Goal: Information Seeking & Learning: Check status

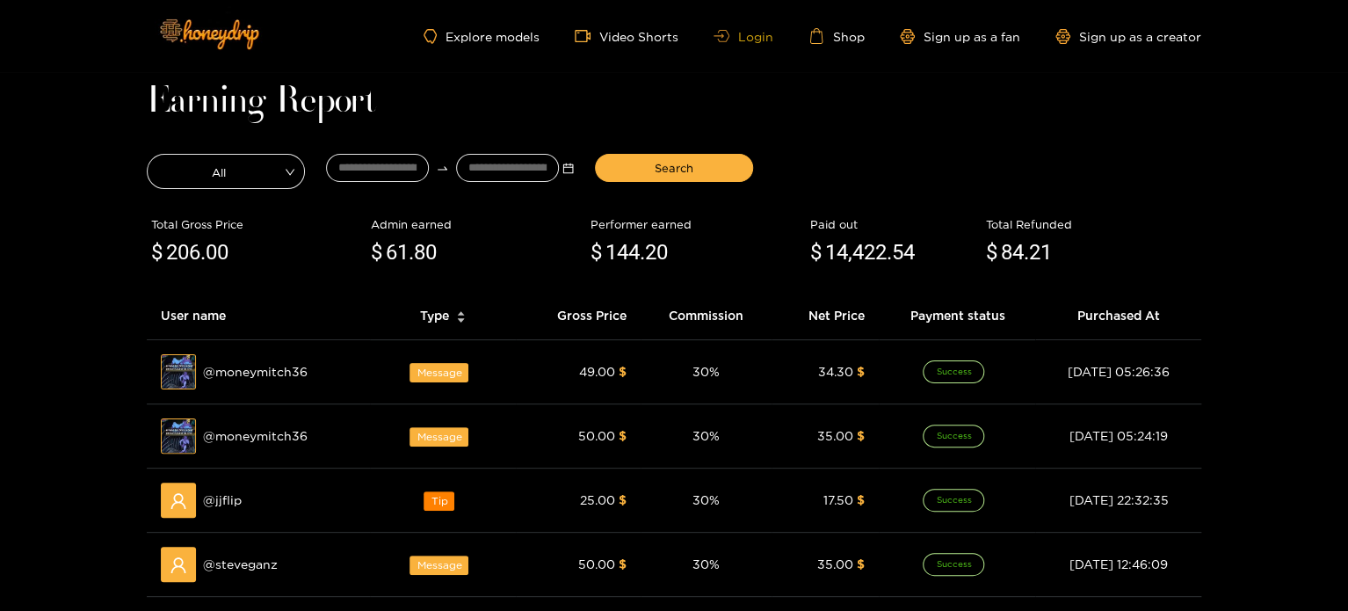
click at [753, 40] on link "Login" at bounding box center [744, 36] width 60 height 13
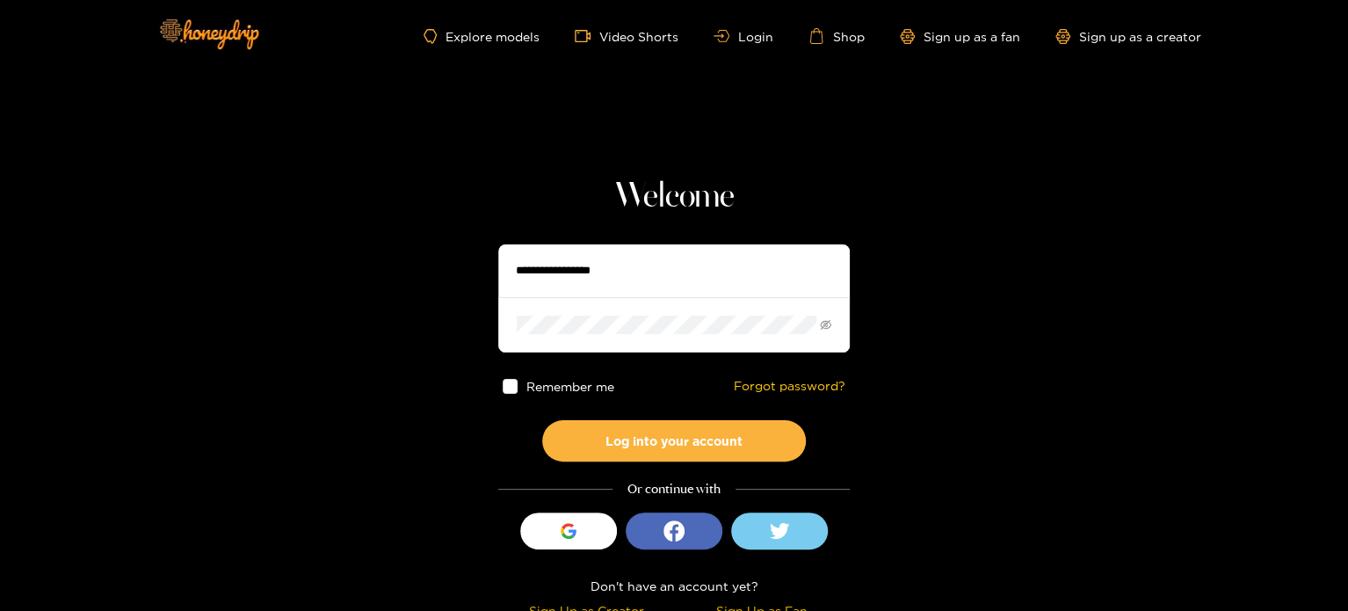
click at [587, 259] on input "text" at bounding box center [674, 270] width 352 height 53
paste input "**********"
type input "**********"
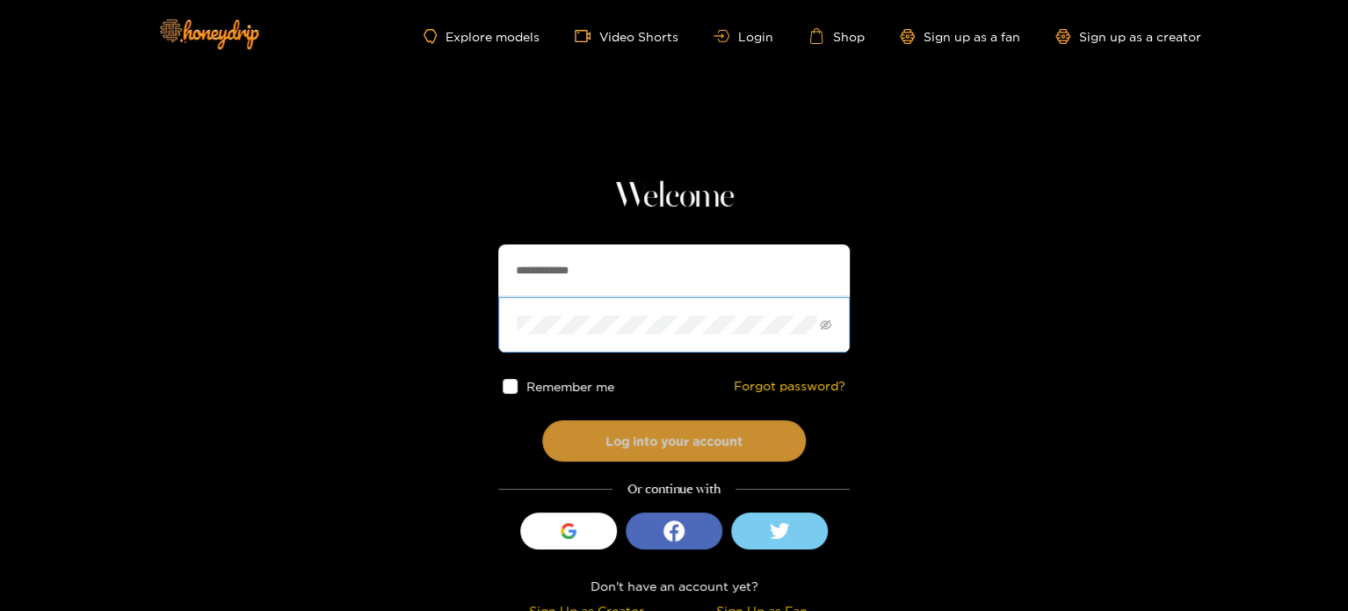
click at [577, 432] on button "Log into your account" at bounding box center [674, 440] width 264 height 41
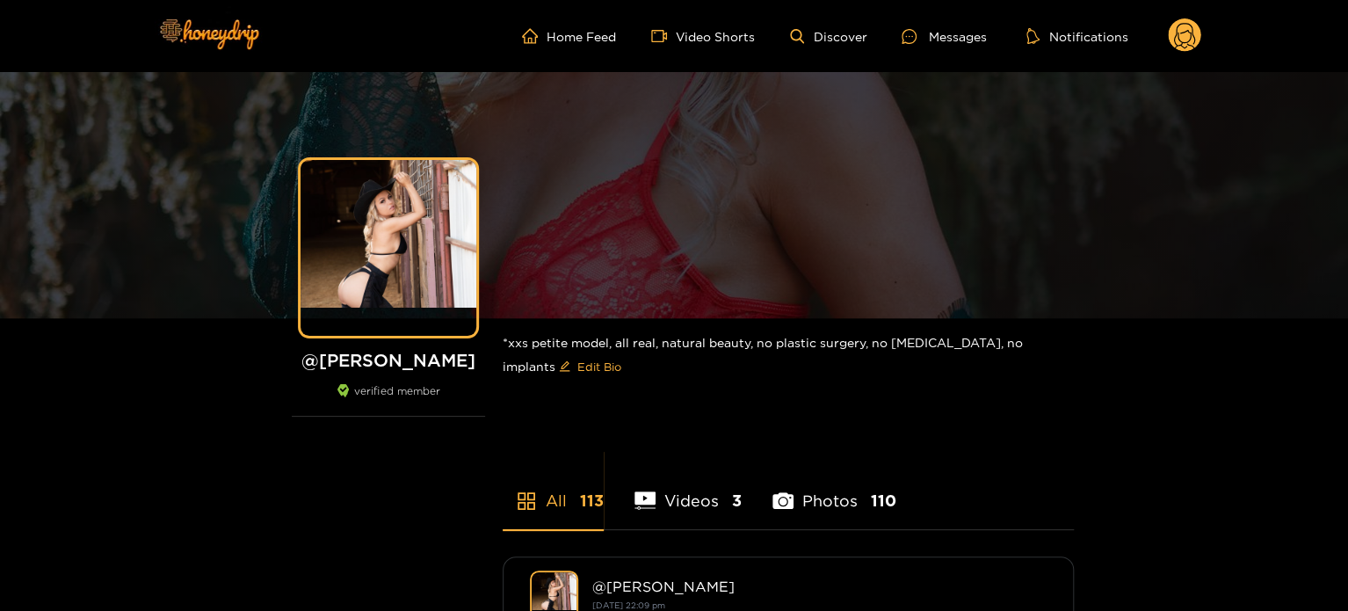
click at [1177, 25] on circle at bounding box center [1184, 34] width 33 height 33
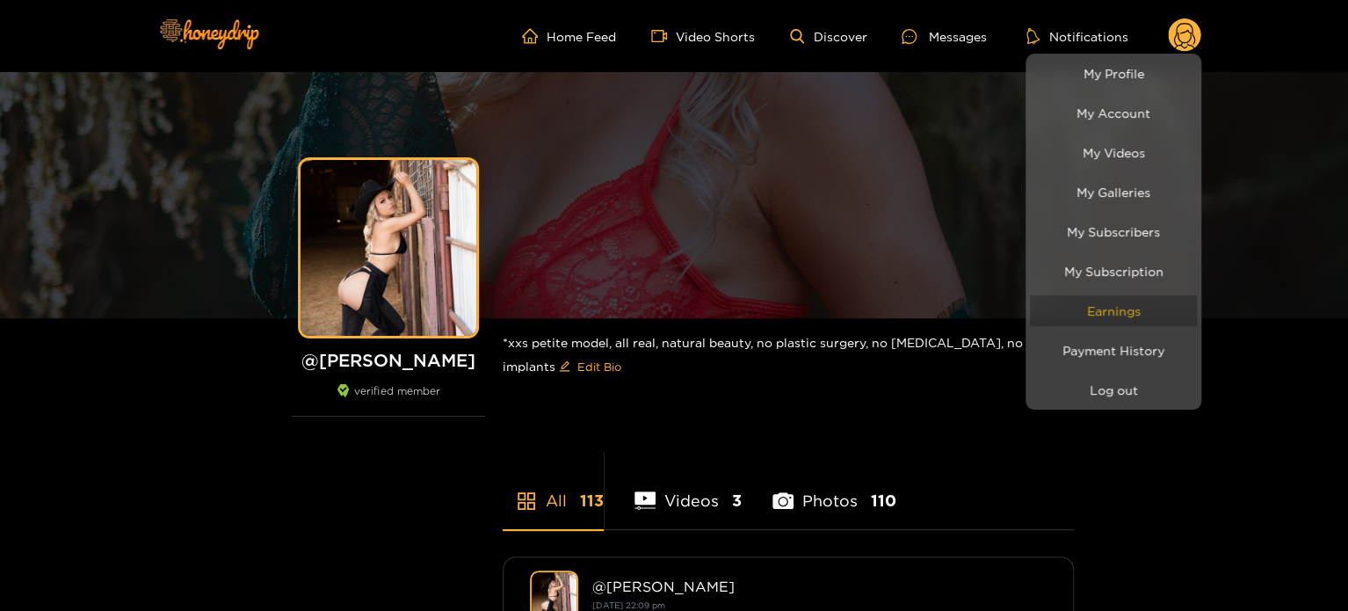
click at [1146, 305] on link "Earnings" at bounding box center [1113, 310] width 167 height 31
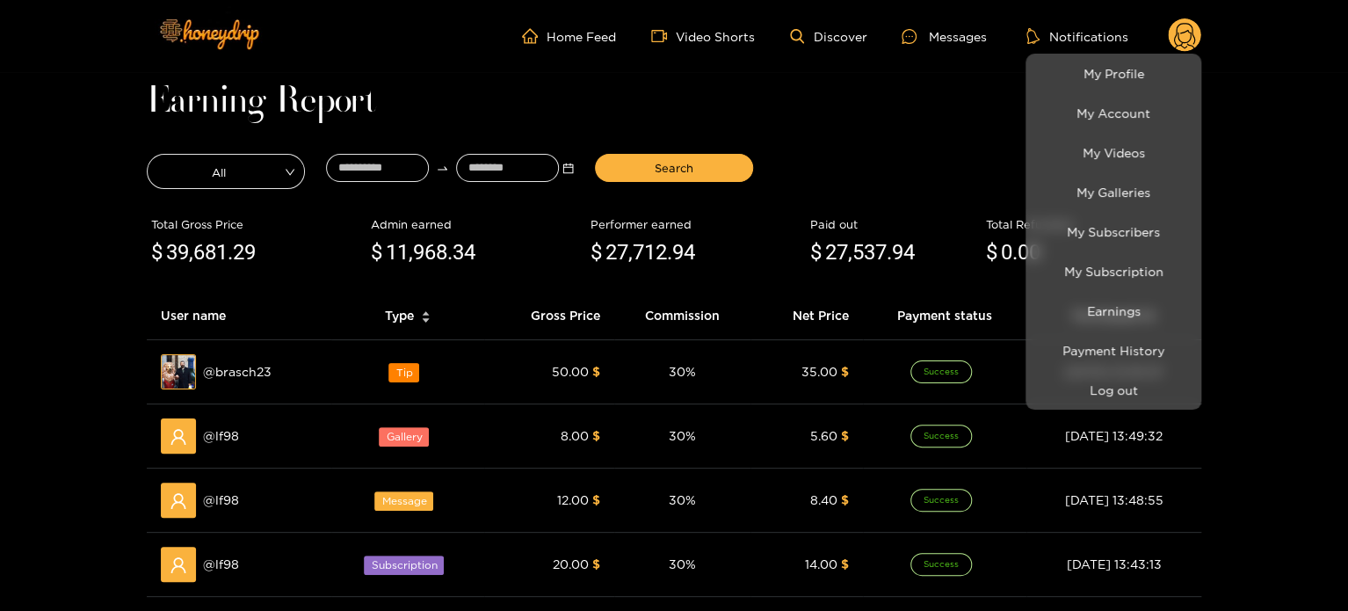
click at [404, 167] on div at bounding box center [674, 305] width 1348 height 611
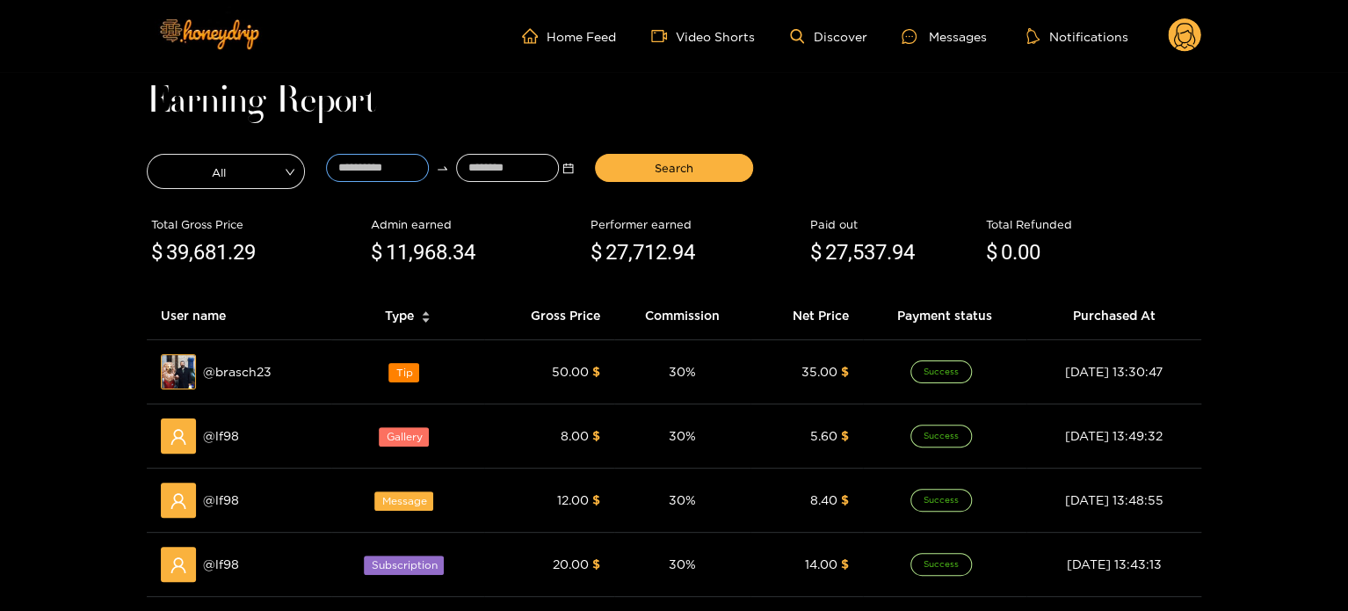
click at [404, 167] on input at bounding box center [377, 168] width 103 height 28
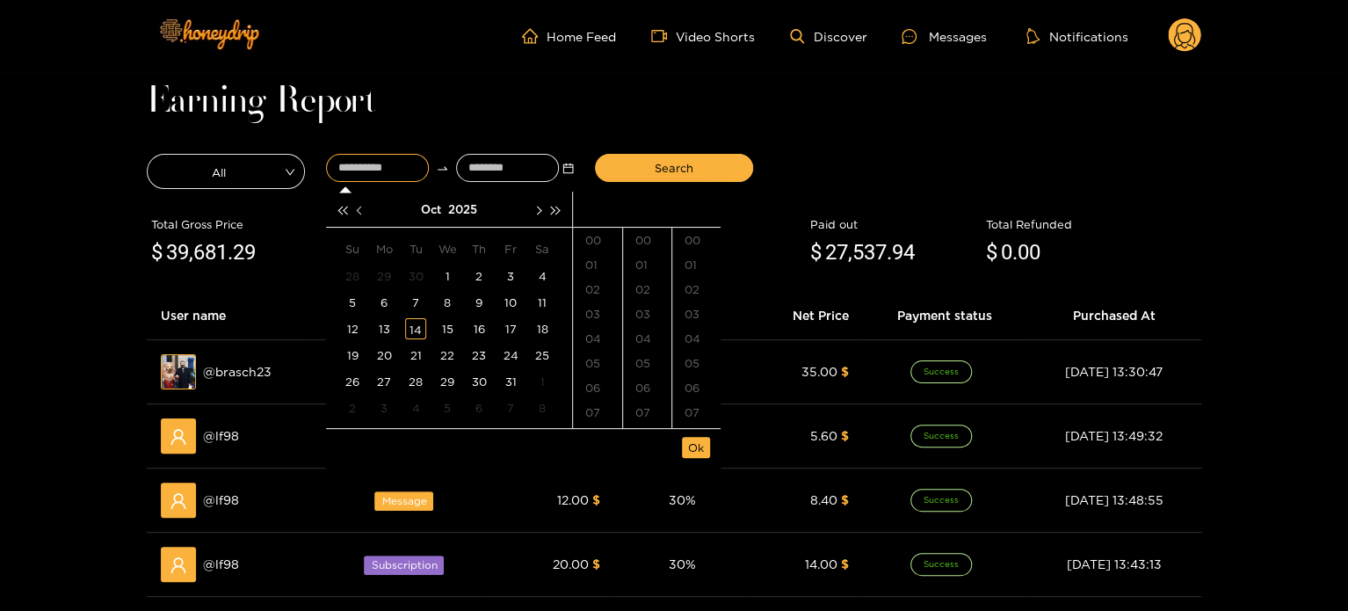
click at [357, 214] on button "button" at bounding box center [361, 209] width 18 height 35
click at [386, 360] on div "22" at bounding box center [384, 355] width 21 height 21
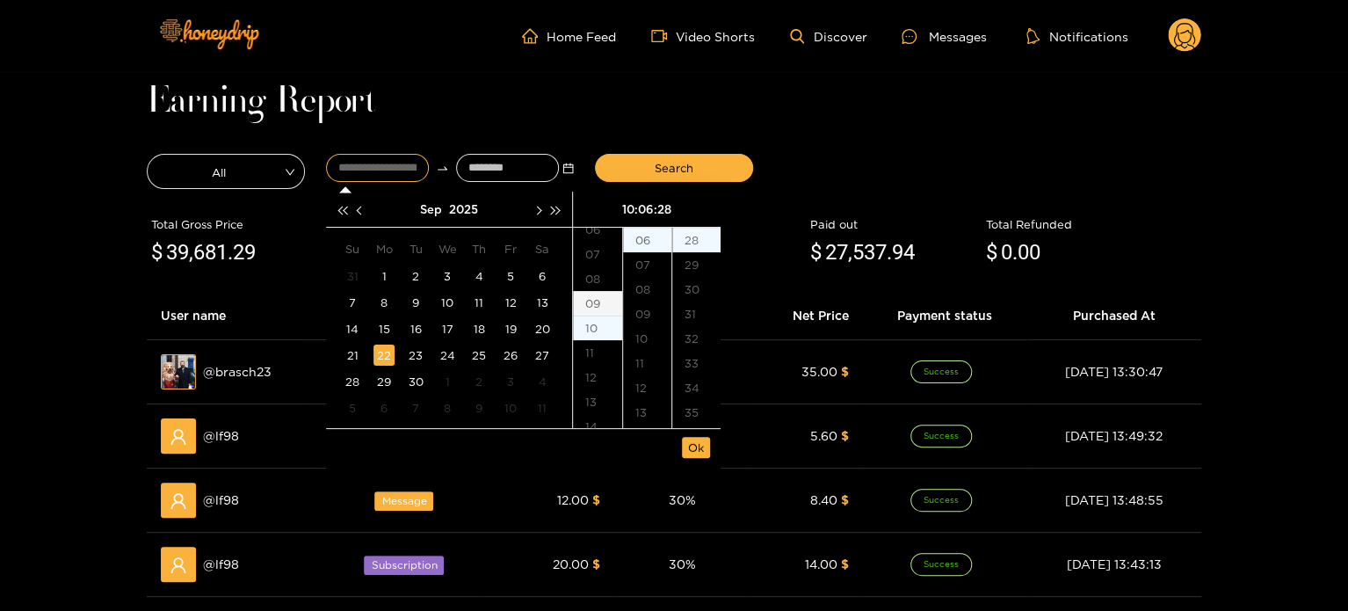
click at [593, 311] on div "09" at bounding box center [597, 303] width 49 height 25
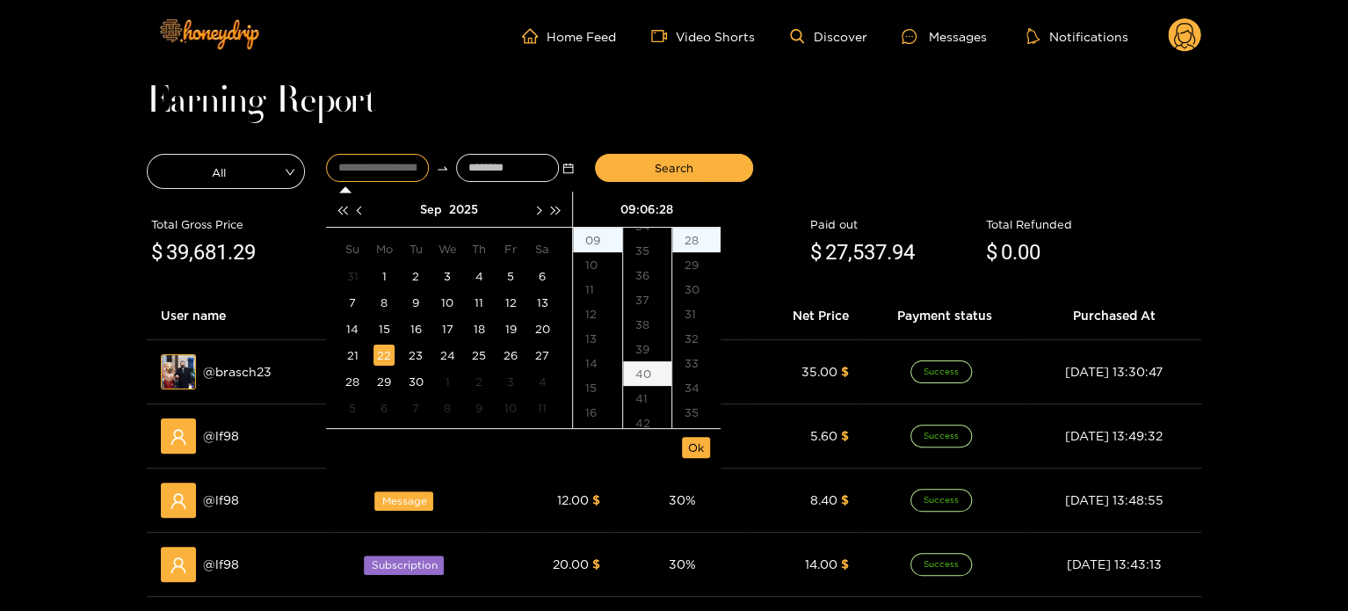
click at [647, 367] on div "40" at bounding box center [647, 373] width 48 height 25
click at [697, 235] on div "00" at bounding box center [696, 240] width 48 height 25
type input "**********"
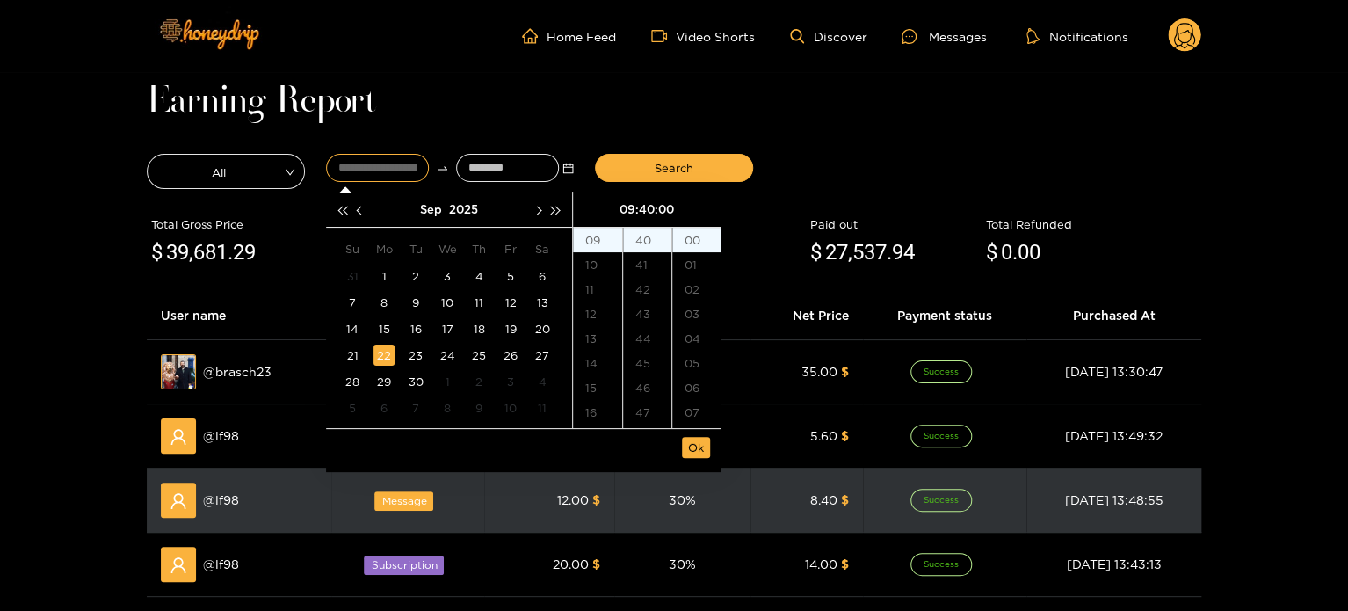
click at [704, 519] on td "30 %" at bounding box center [682, 500] width 136 height 64
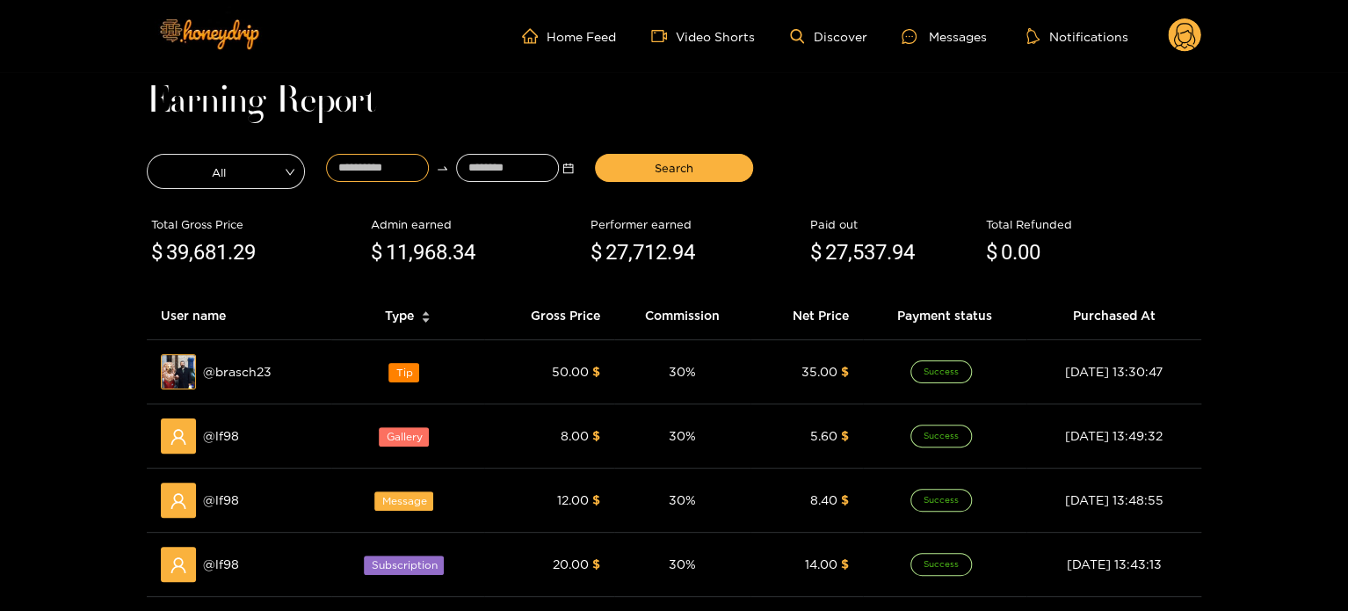
click at [401, 164] on input at bounding box center [377, 168] width 103 height 28
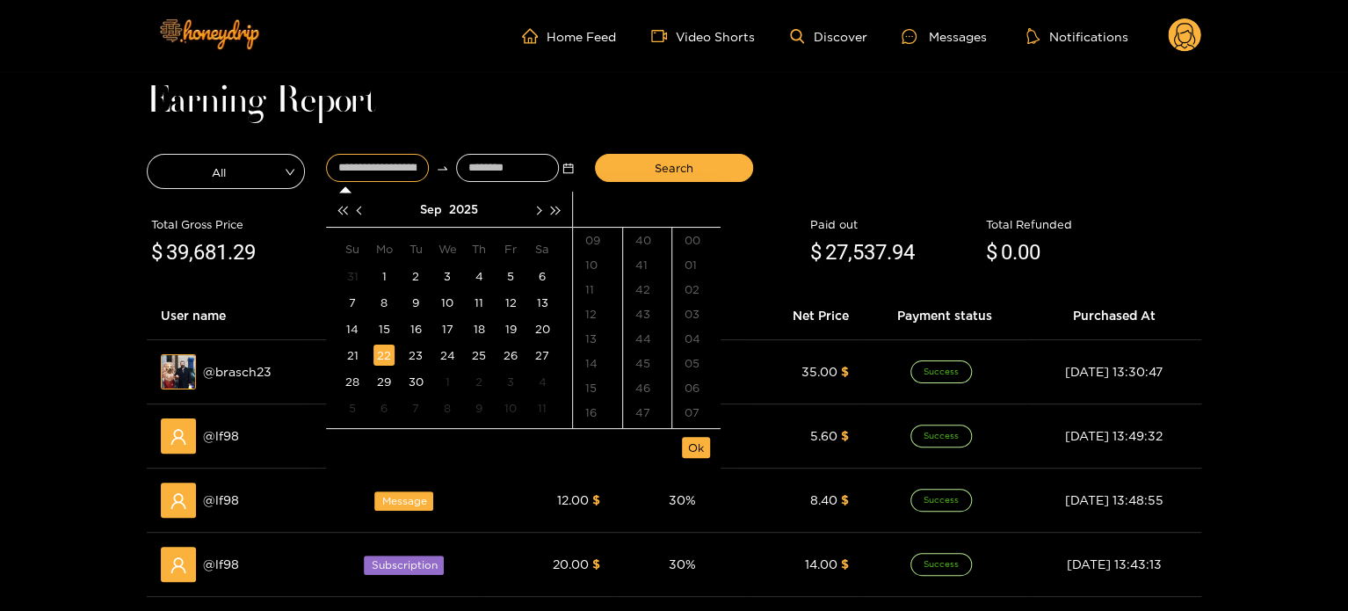
click at [390, 358] on div "22" at bounding box center [384, 355] width 21 height 21
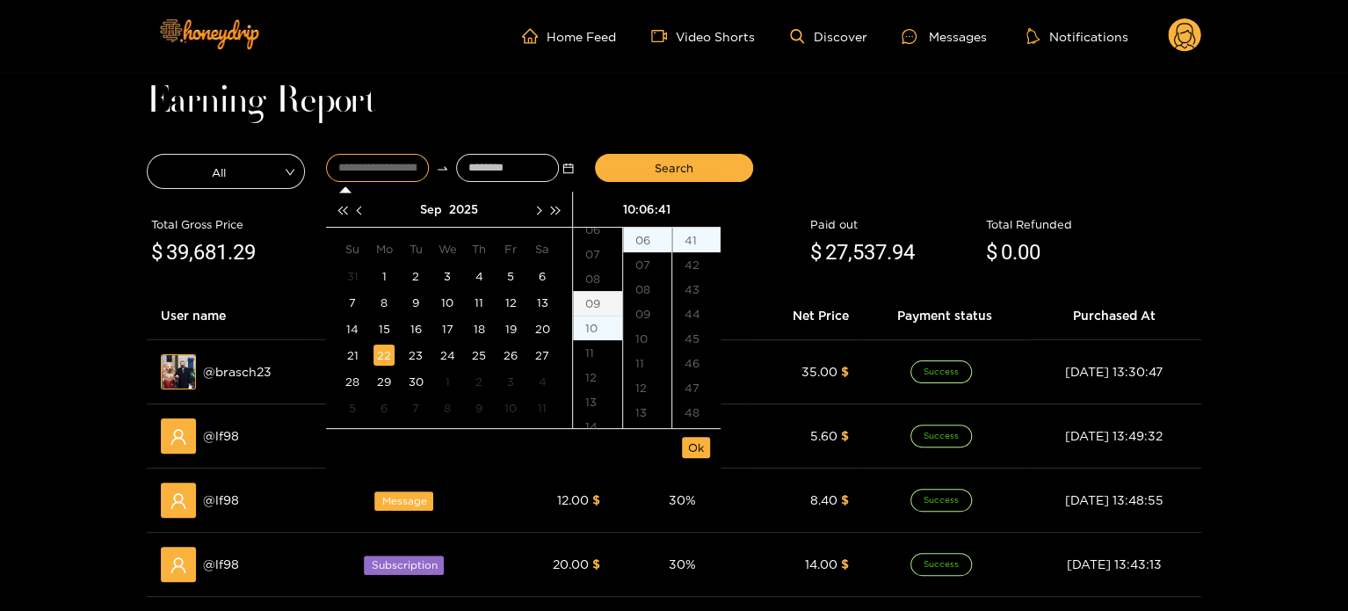
click at [584, 298] on div "09" at bounding box center [597, 303] width 49 height 25
click at [650, 288] on div "40" at bounding box center [647, 285] width 48 height 25
click at [696, 242] on div "00" at bounding box center [696, 240] width 48 height 25
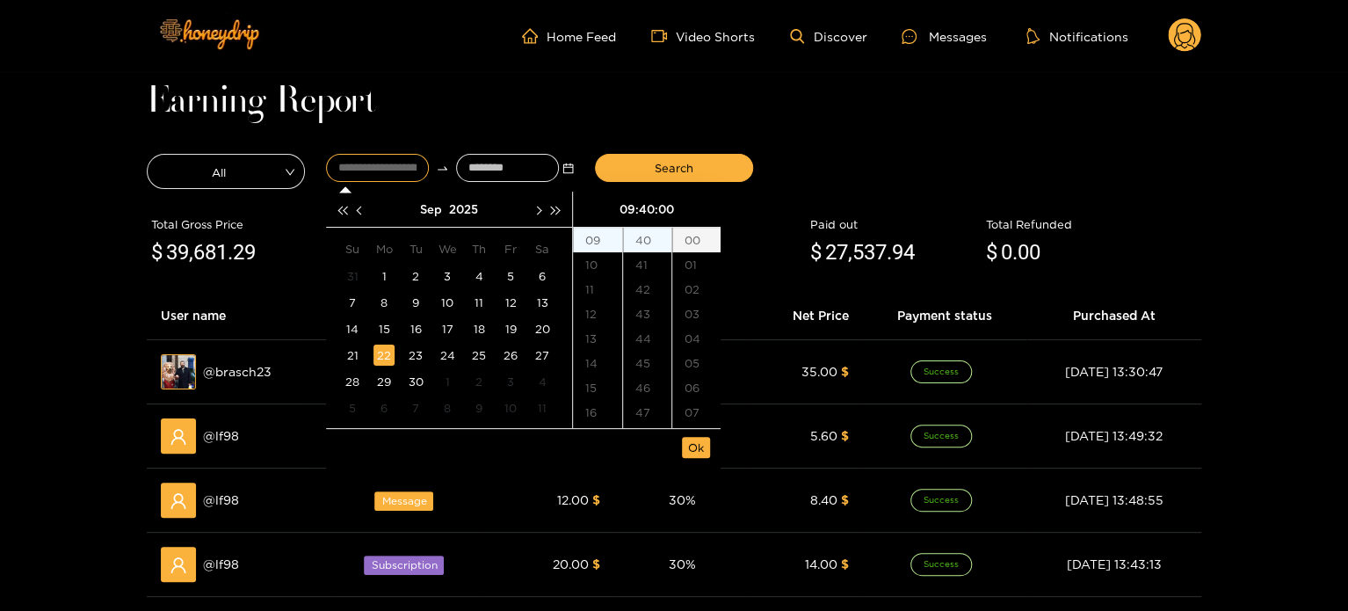
type input "**********"
click at [693, 454] on span "Ok" at bounding box center [696, 448] width 16 height 18
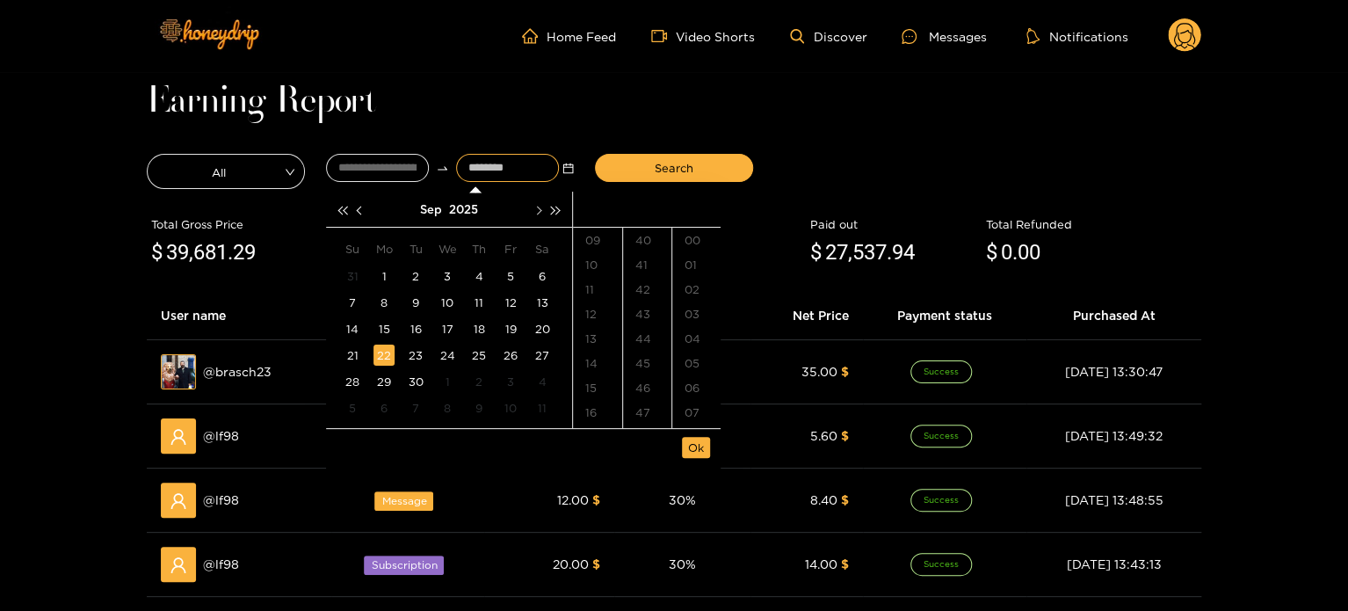
click at [534, 210] on span "button" at bounding box center [538, 210] width 9 height 9
click at [420, 329] on div "14" at bounding box center [415, 328] width 21 height 21
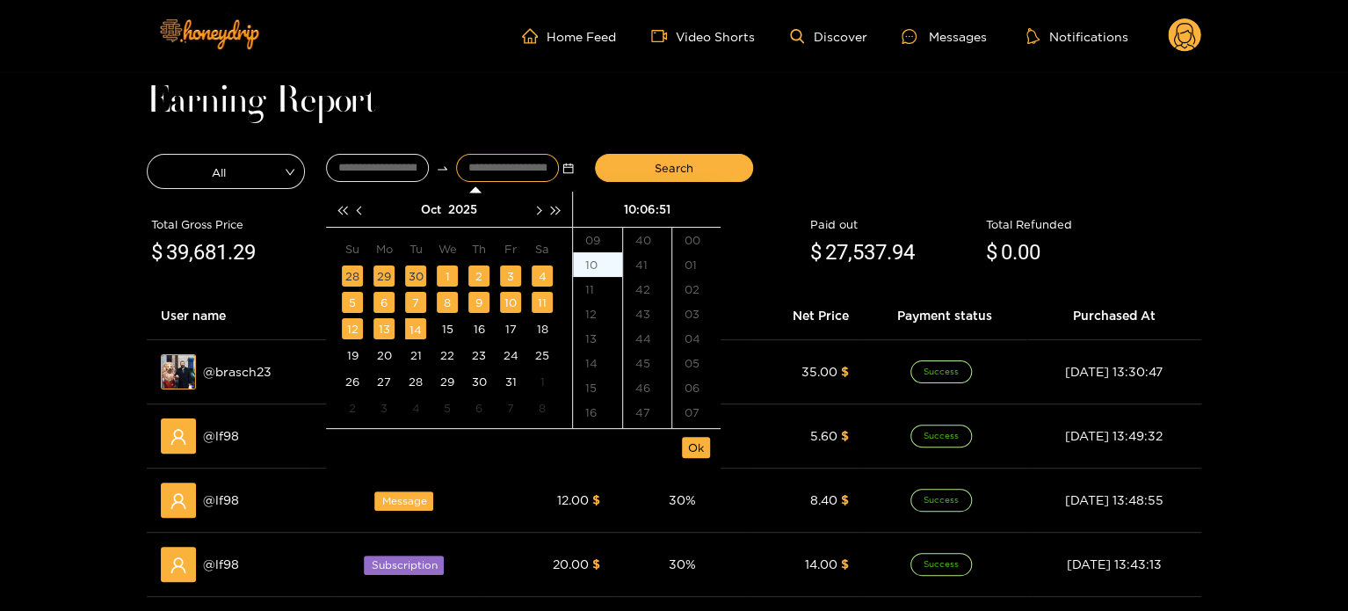
scroll to position [1255, 0]
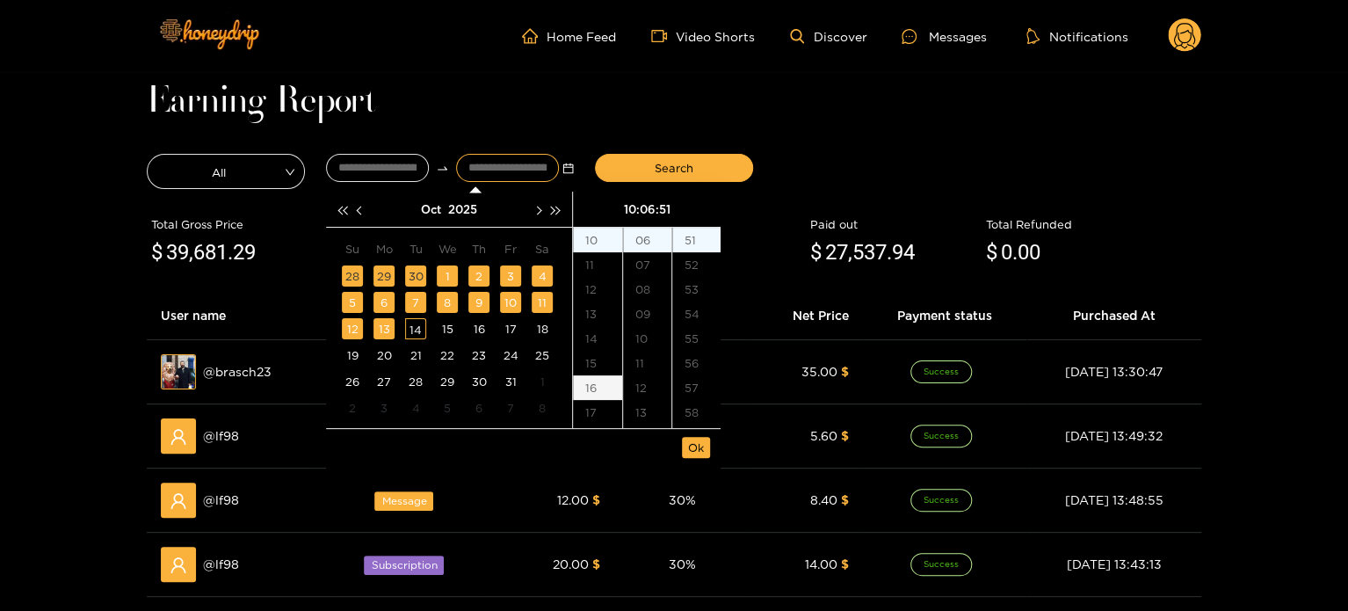
type input "**********"
click at [696, 452] on span "Ok" at bounding box center [696, 448] width 16 height 18
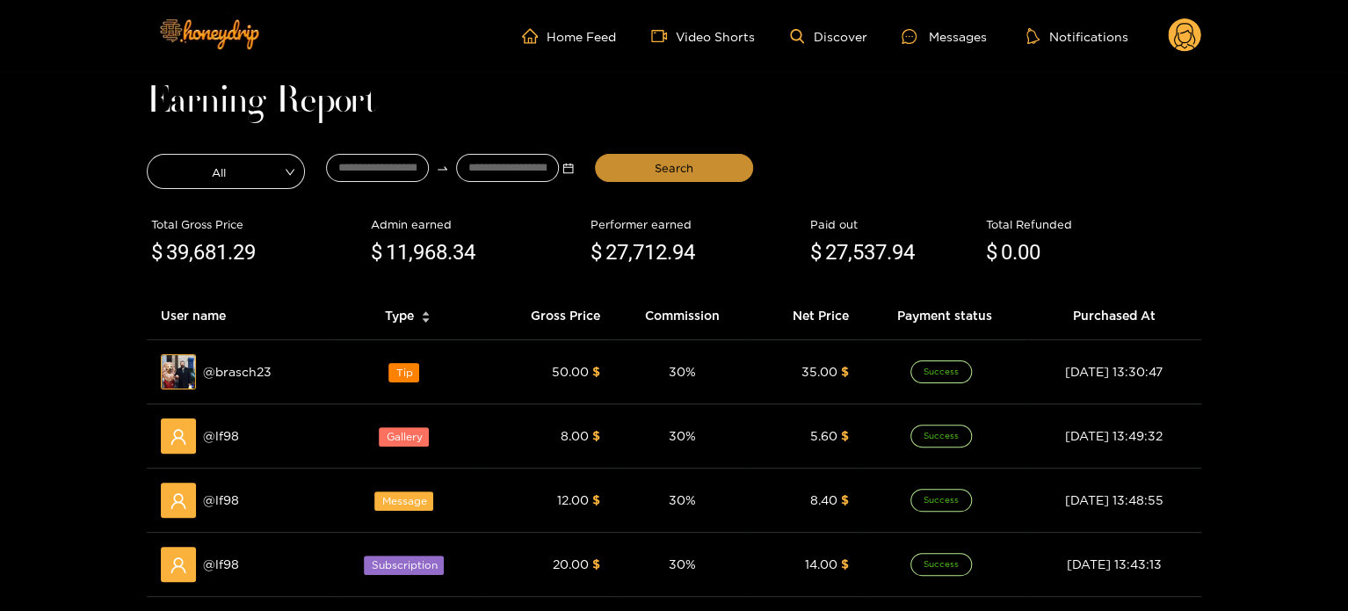
click at [682, 156] on button "Search" at bounding box center [674, 168] width 158 height 28
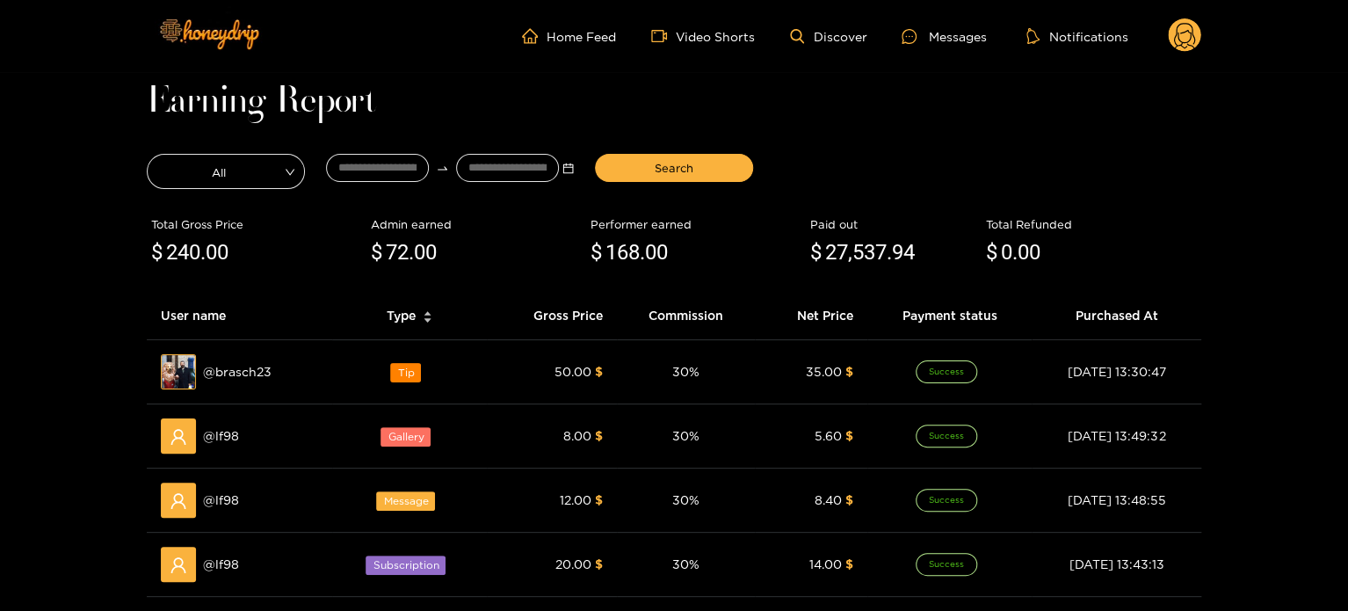
click at [1180, 30] on circle at bounding box center [1184, 34] width 33 height 33
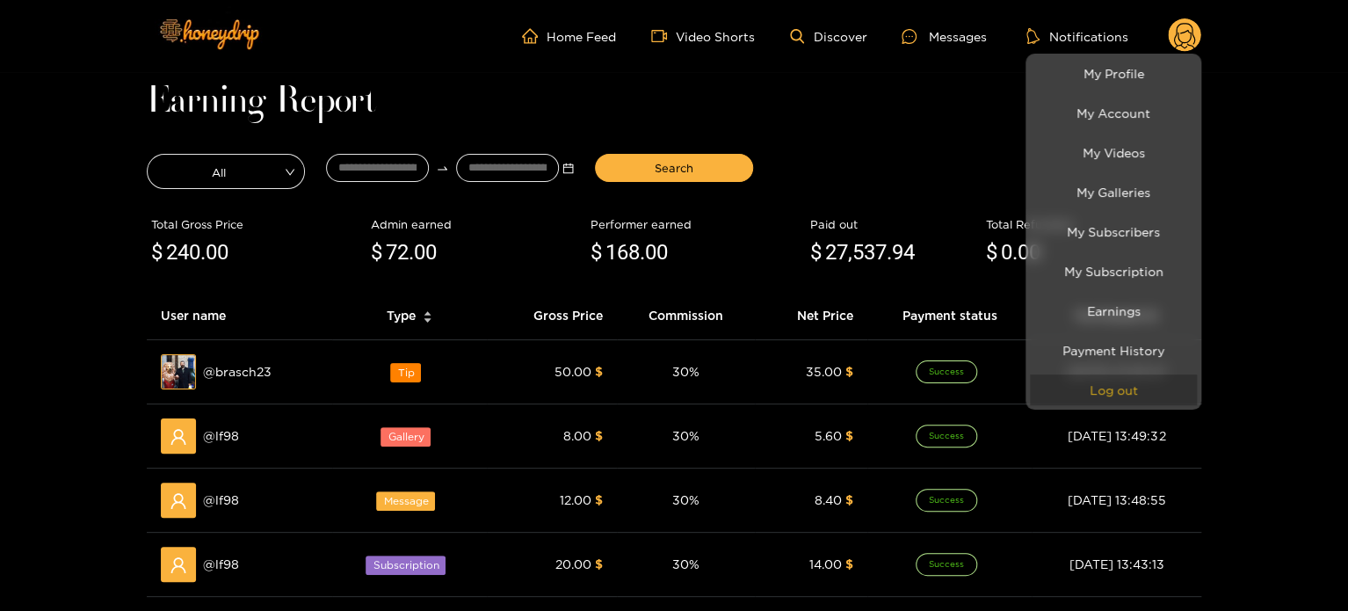
click at [1126, 397] on button "Log out" at bounding box center [1113, 389] width 167 height 31
